Goal: Use online tool/utility: Utilize a website feature to perform a specific function

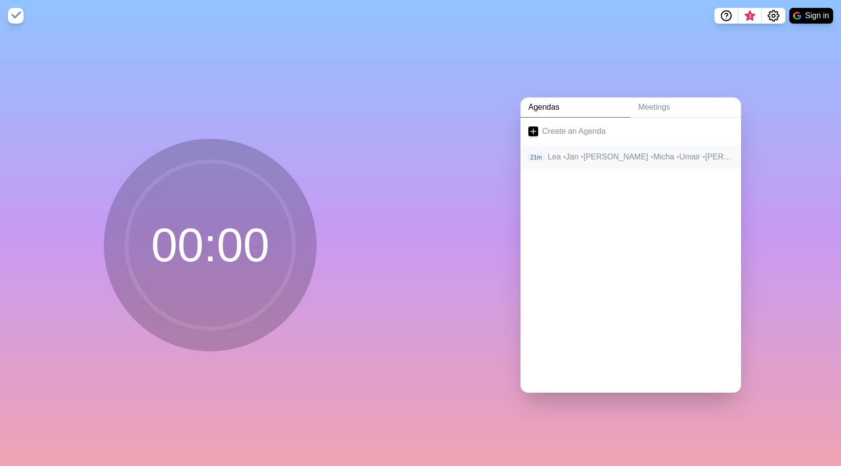
click at [629, 158] on p "Lea • Jan • Jörg • Micha • Umair • [PERSON_NAME] • [PERSON_NAME]" at bounding box center [640, 157] width 186 height 12
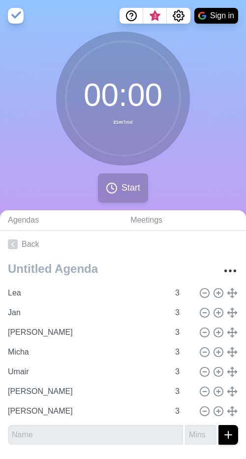
scroll to position [32, 0]
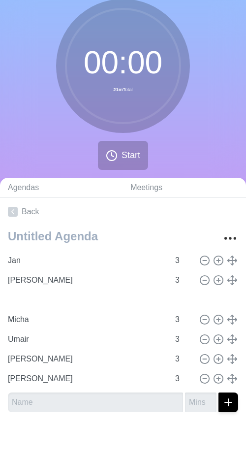
type input "[PERSON_NAME]"
type input "Lea"
type input "Jan"
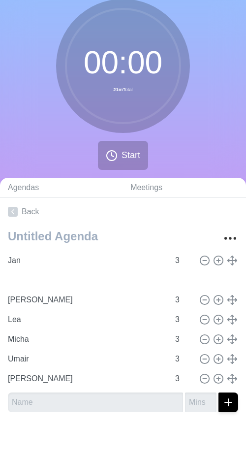
type input "[PERSON_NAME]"
type input "Jan"
type input "[PERSON_NAME]"
type input "Lea"
type input "Micha"
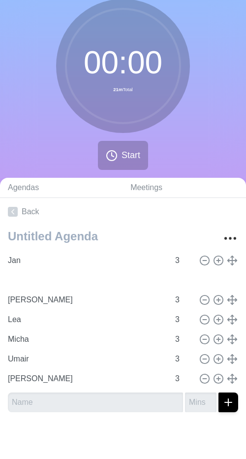
type input "Umair"
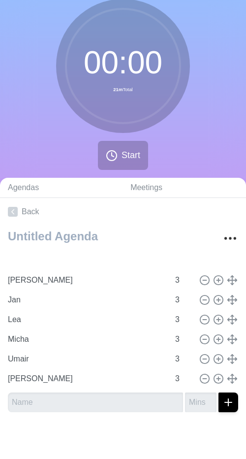
type input "[PERSON_NAME]"
type input "Jan"
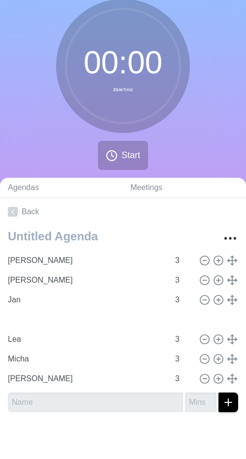
type input "Umair"
type input "Lea"
type input "Micha"
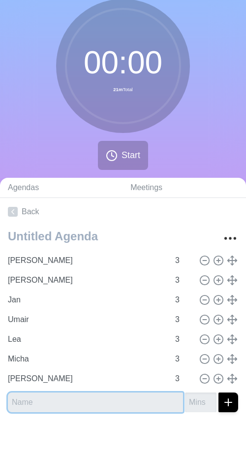
click at [71, 398] on input "text" at bounding box center [95, 402] width 175 height 20
type input "H"
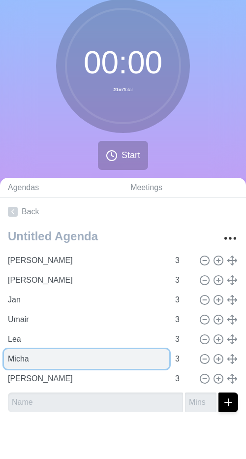
click at [40, 361] on input "Micha" at bounding box center [86, 359] width 165 height 20
type input "[PERSON_NAME]"
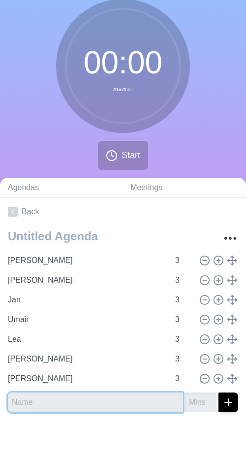
click at [70, 405] on input "text" at bounding box center [95, 402] width 175 height 20
type input "Micha"
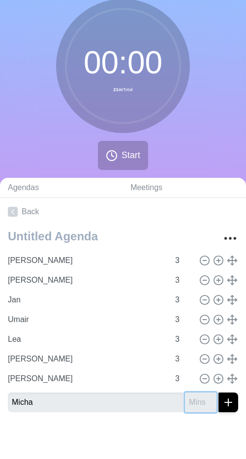
click at [196, 400] on input "number" at bounding box center [201, 402] width 32 height 20
type input "3"
click at [232, 402] on line "submit" at bounding box center [228, 402] width 7 height 0
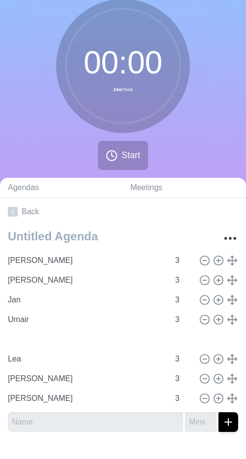
type input "Micha"
type input "Lea"
type input "[PERSON_NAME]"
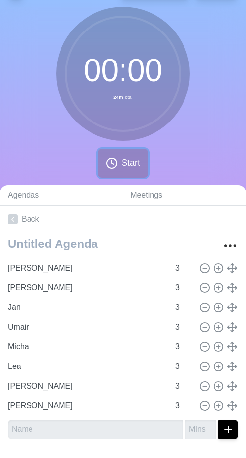
click at [125, 166] on span "Start" at bounding box center [131, 163] width 19 height 13
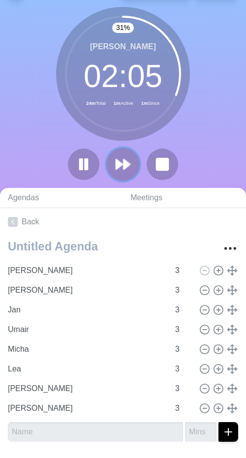
click at [126, 164] on polygon at bounding box center [127, 164] width 6 height 10
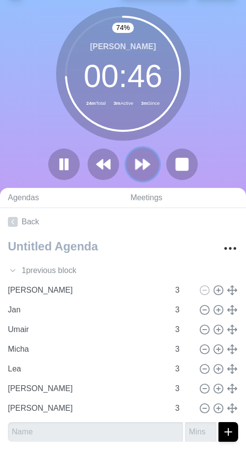
click at [136, 161] on polygon at bounding box center [139, 164] width 6 height 10
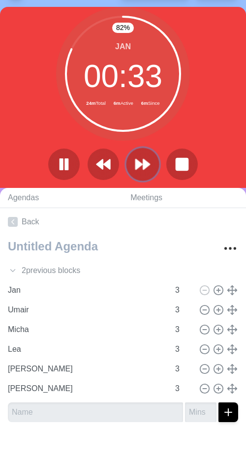
click at [144, 162] on polygon at bounding box center [146, 164] width 6 height 10
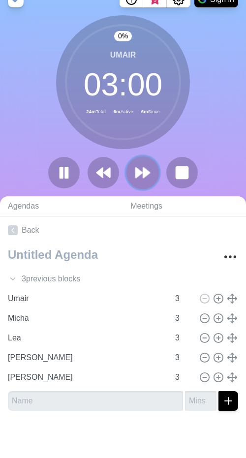
scroll to position [16, 0]
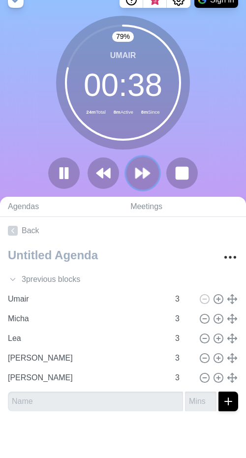
click at [139, 173] on polygon at bounding box center [139, 173] width 6 height 10
click at [139, 173] on div "79 % Umair 00 : 38 24m Total 8m Active 8m Since" at bounding box center [123, 106] width 246 height 181
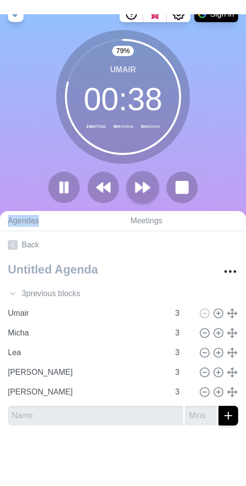
scroll to position [0, 0]
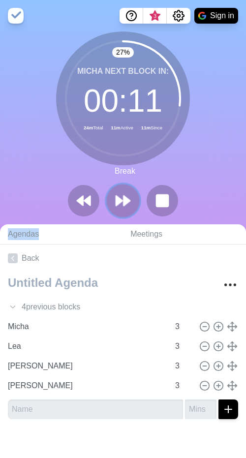
click at [122, 208] on icon at bounding box center [123, 200] width 17 height 17
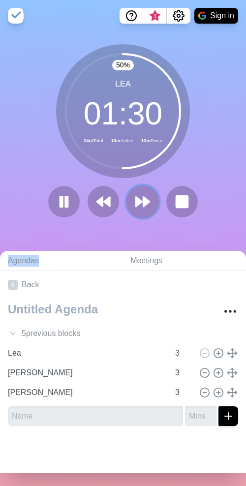
click at [138, 196] on icon at bounding box center [142, 201] width 17 height 17
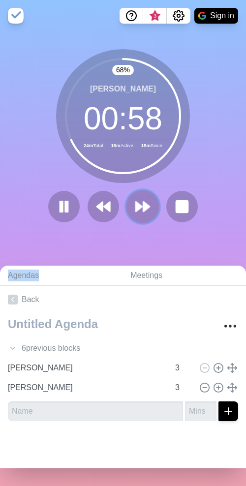
click at [145, 209] on polygon at bounding box center [146, 207] width 6 height 10
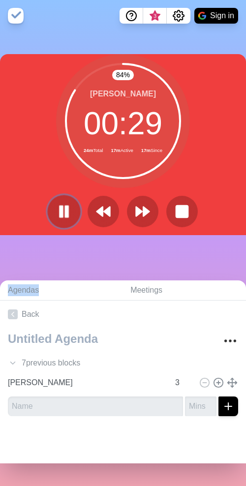
click at [65, 203] on button at bounding box center [63, 211] width 33 height 33
